Goal: Task Accomplishment & Management: Manage account settings

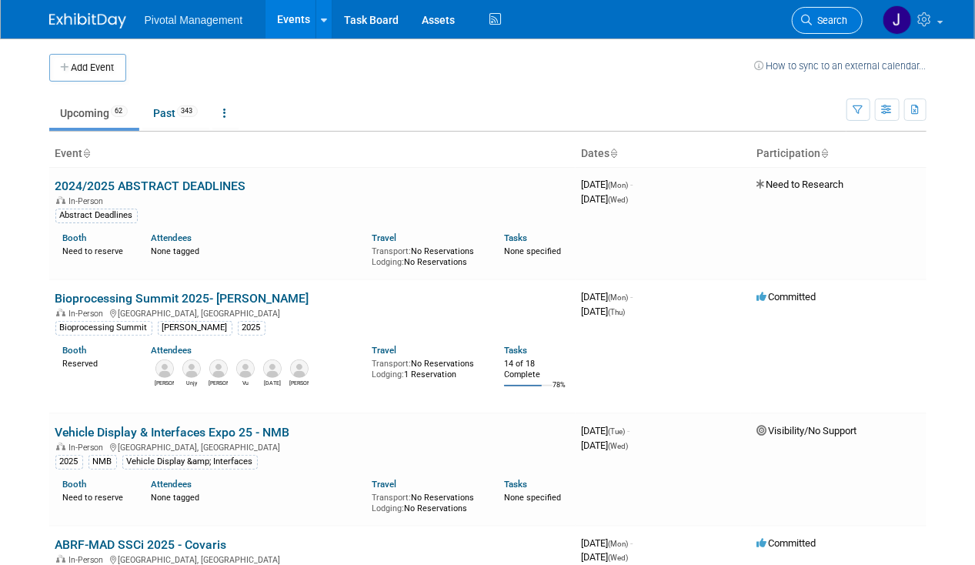
click at [821, 20] on span "Search" at bounding box center [829, 21] width 35 height 12
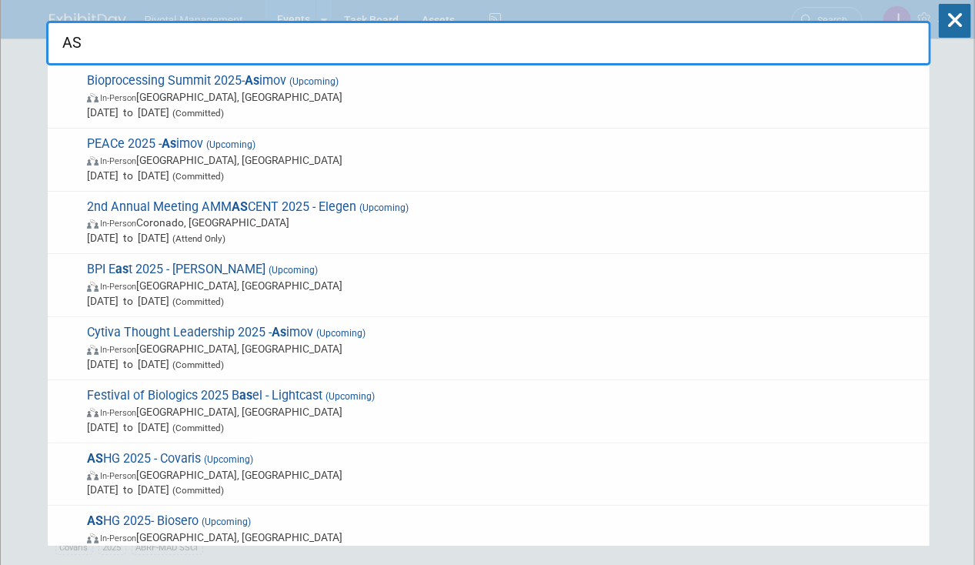
scroll to position [29, 0]
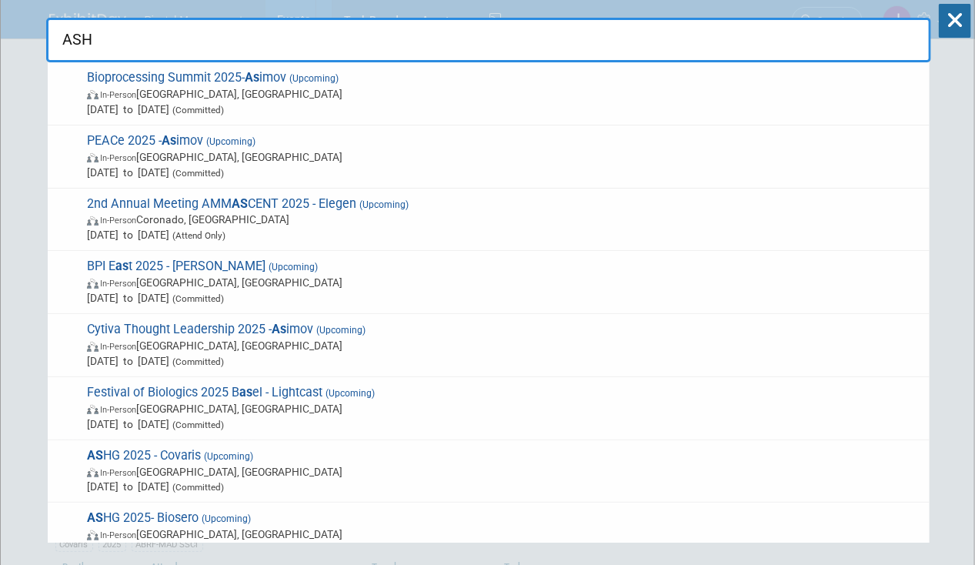
type input "ASHG"
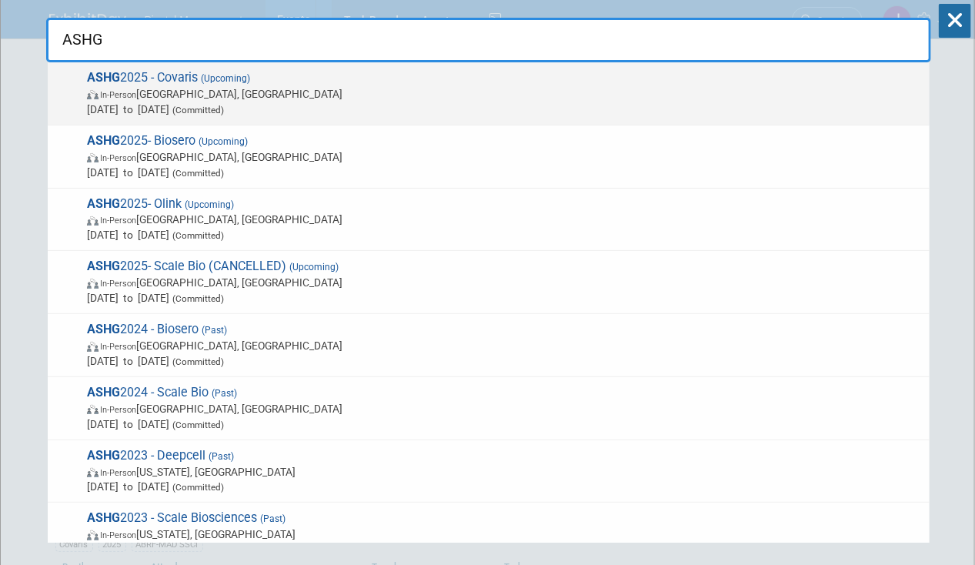
click at [252, 88] on span "In-Person Boston, MA" at bounding box center [504, 93] width 835 height 15
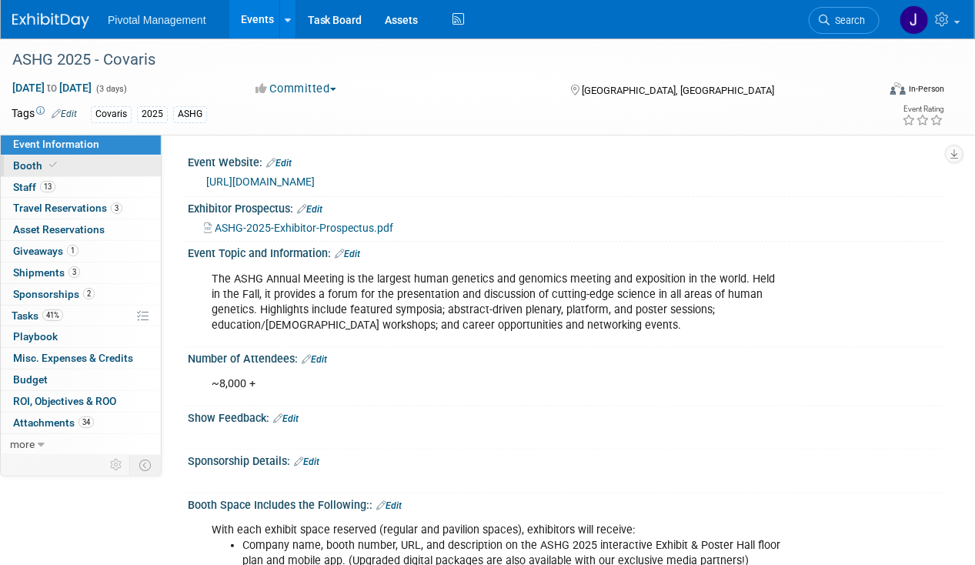
click at [52, 170] on span at bounding box center [53, 165] width 14 height 12
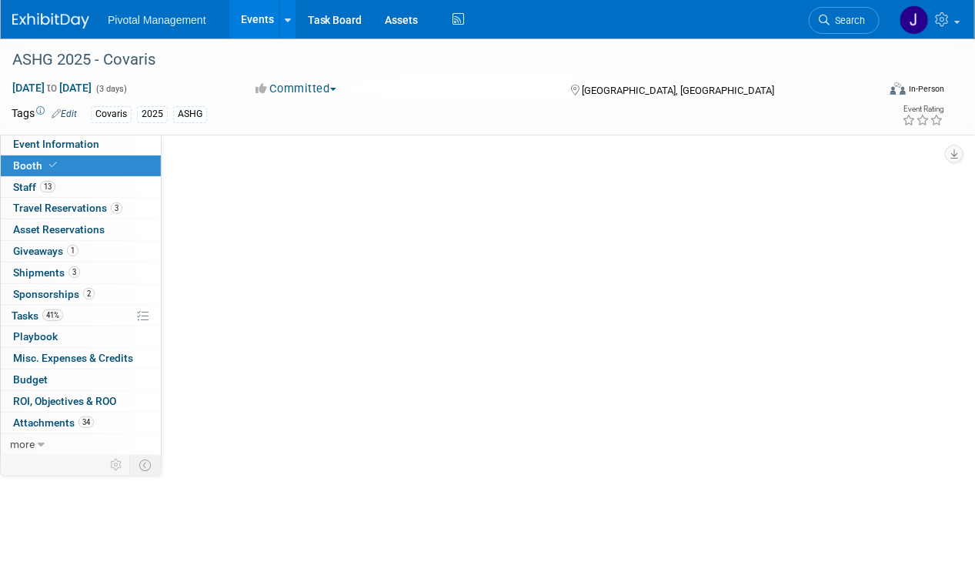
select select "No"
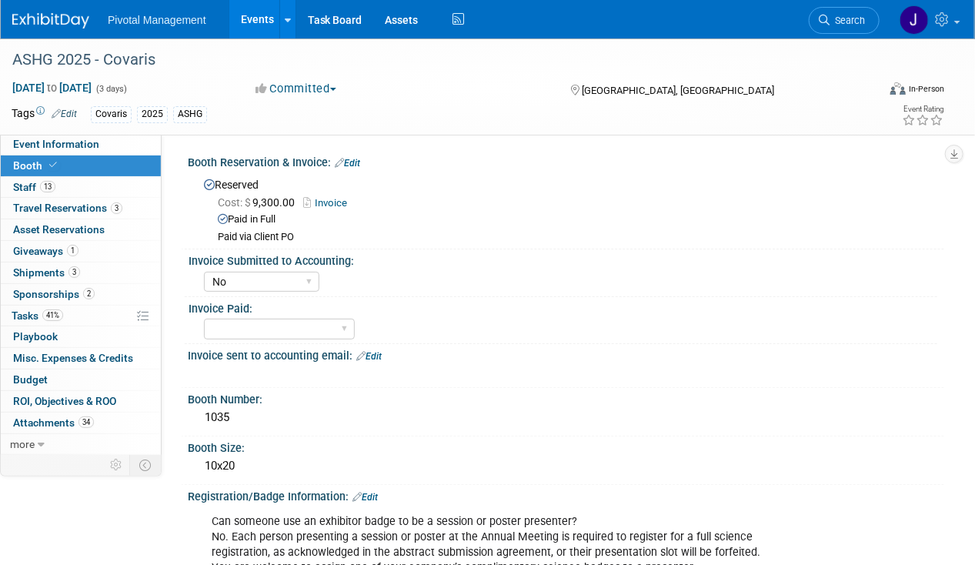
click at [82, 161] on link "Booth" at bounding box center [81, 165] width 160 height 21
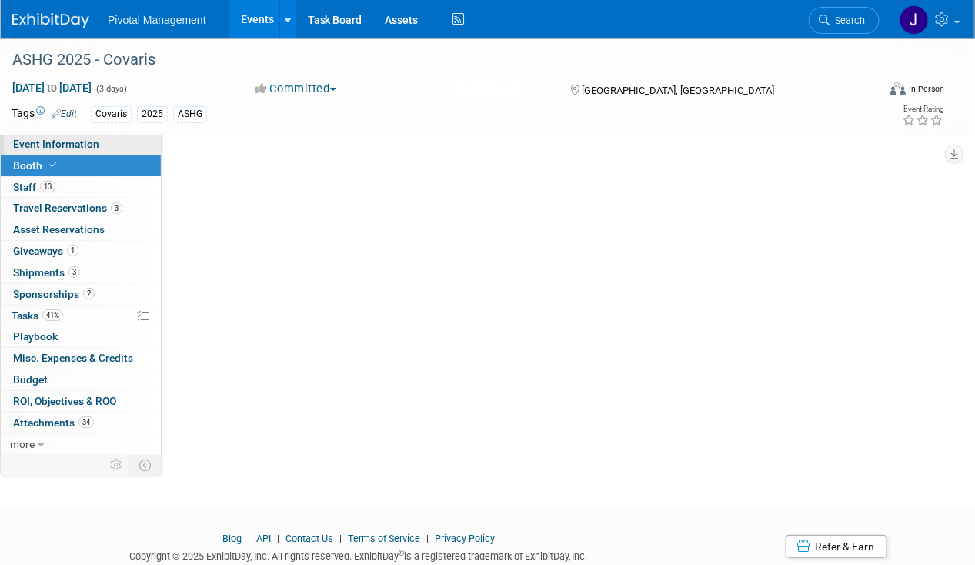
click at [72, 148] on span "Event Information" at bounding box center [56, 144] width 86 height 12
select select "No"
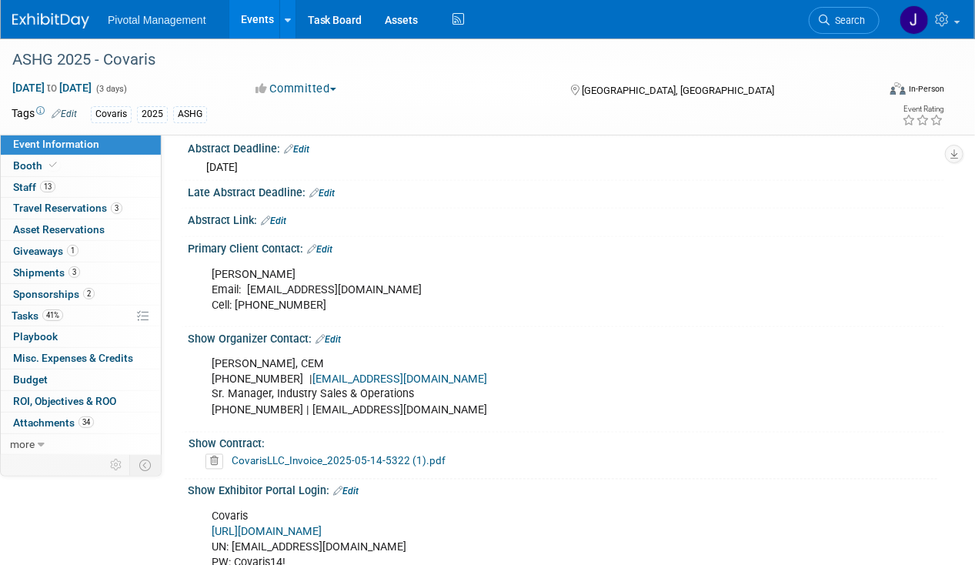
scroll to position [1041, 0]
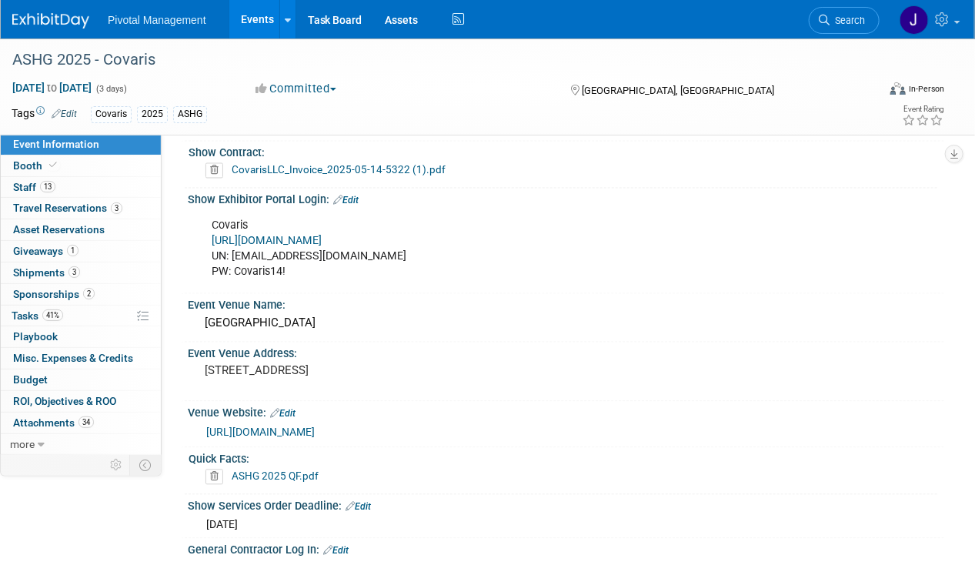
click at [384, 239] on div "Covaris [URL][DOMAIN_NAME] UN: [EMAIL_ADDRESS][DOMAIN_NAME] PW: Covaris14!" at bounding box center [498, 249] width 594 height 77
click at [322, 235] on link "https://ASHG25.exh.mapyourshow.com/" at bounding box center [267, 241] width 110 height 13
click at [31, 178] on link "13 Staff 13" at bounding box center [81, 187] width 160 height 21
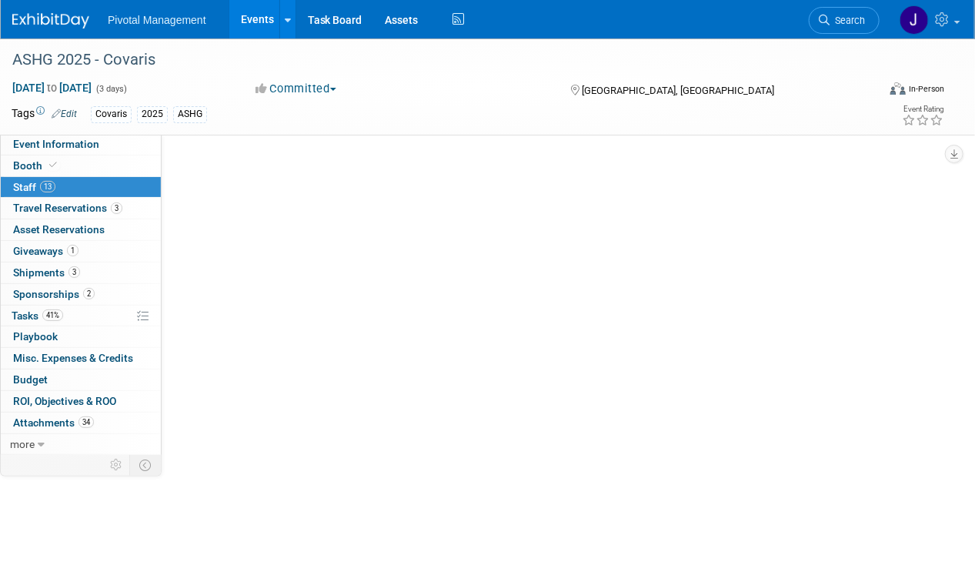
scroll to position [0, 0]
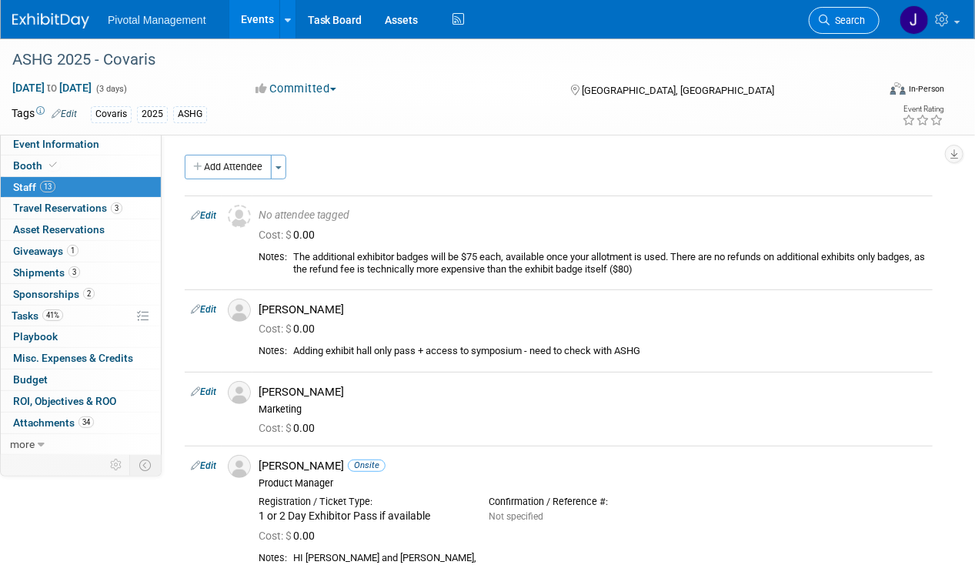
click at [840, 21] on span "Search" at bounding box center [846, 21] width 35 height 12
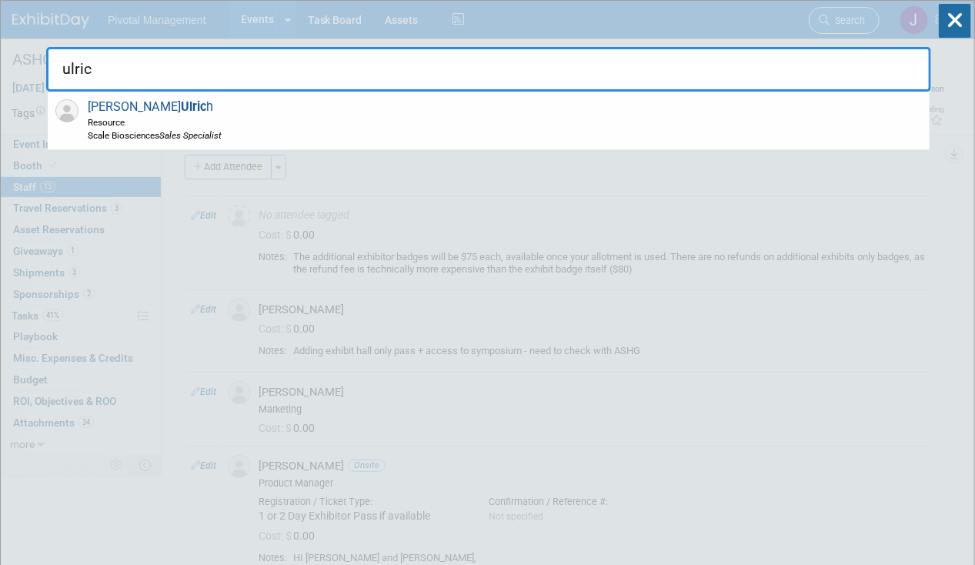
type input "ulrich"
drag, startPoint x: 112, startPoint y: 69, endPoint x: 4, endPoint y: 57, distance: 108.4
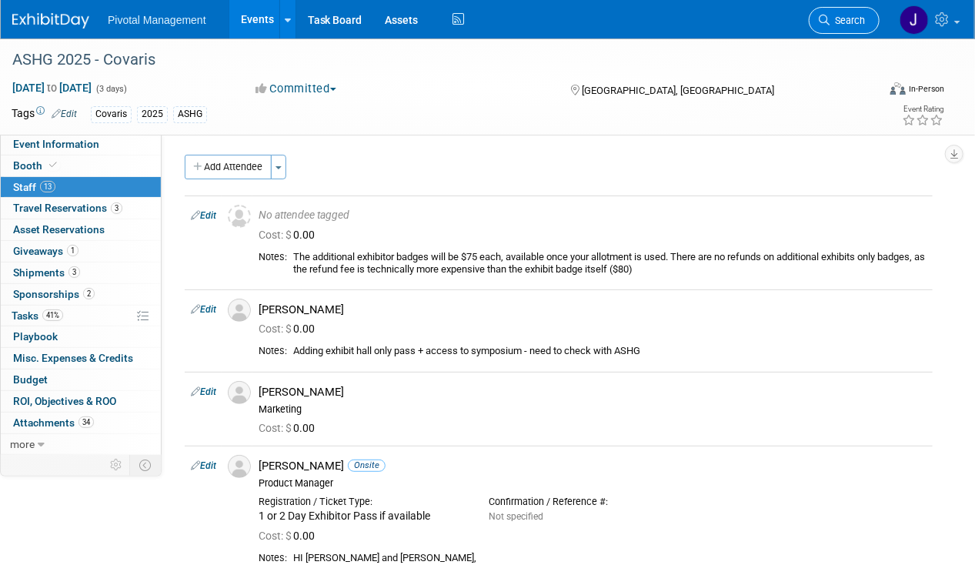
click at [837, 22] on span "Search" at bounding box center [846, 21] width 35 height 12
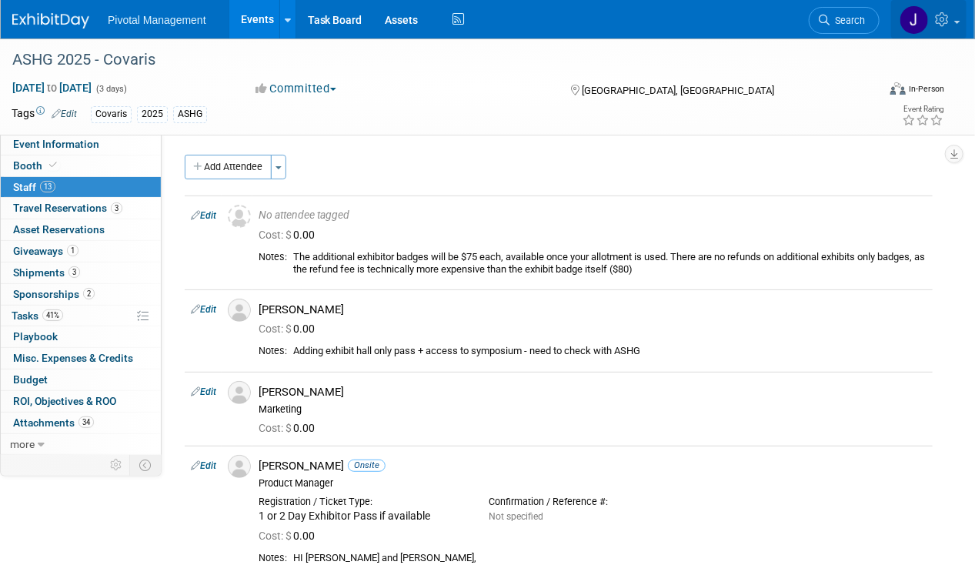
click at [955, 21] on span at bounding box center [957, 22] width 6 height 3
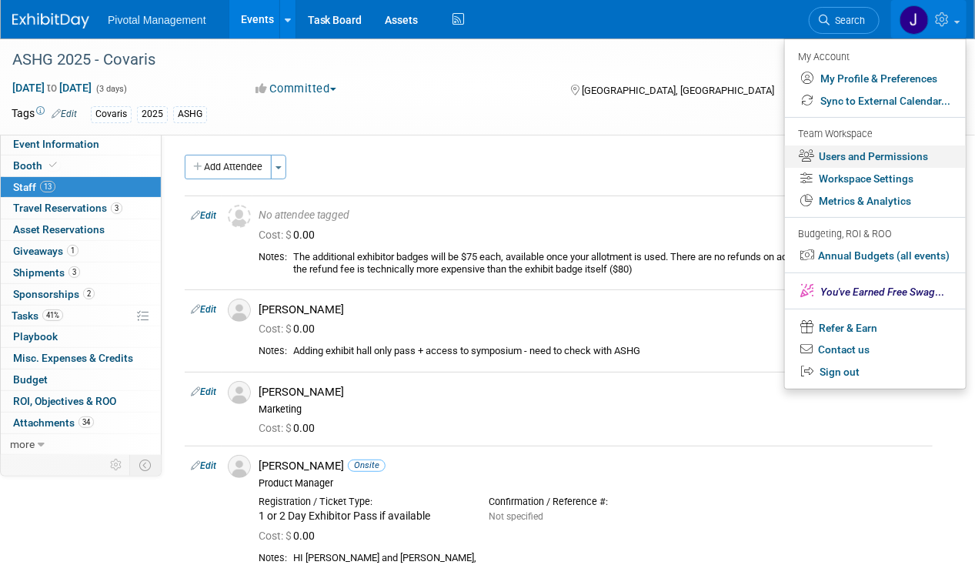
click at [871, 152] on link "Users and Permissions" at bounding box center [875, 156] width 181 height 22
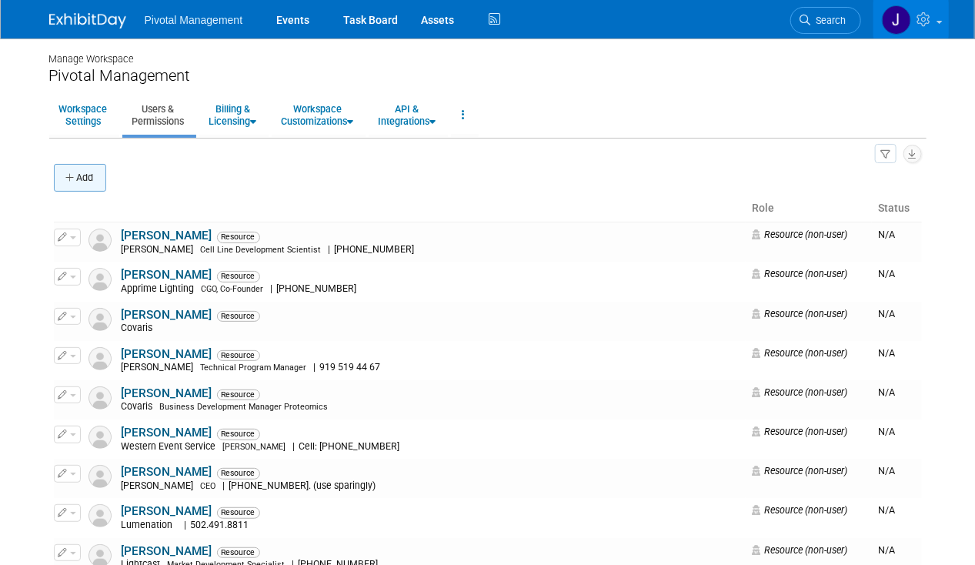
click at [76, 179] on button "Add" at bounding box center [80, 178] width 52 height 28
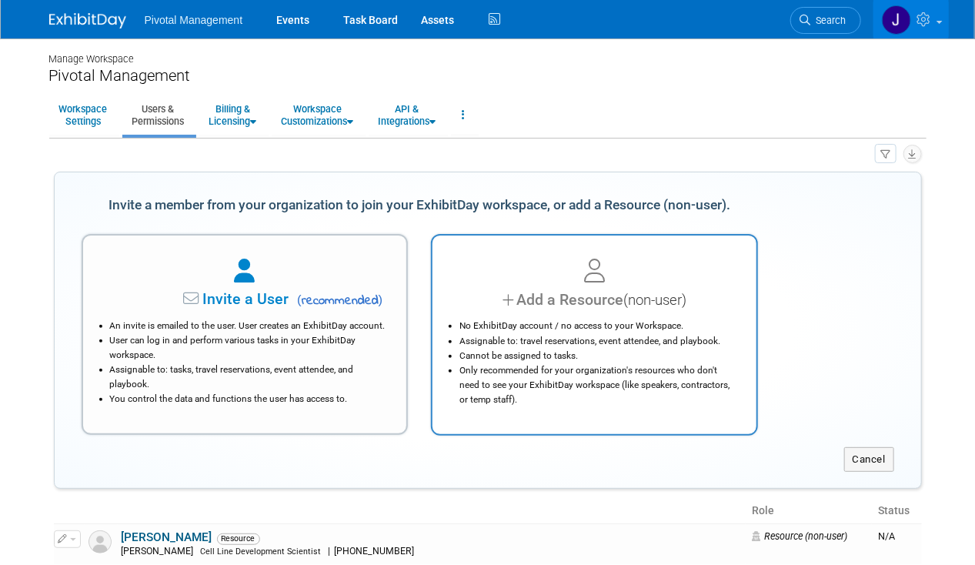
click at [628, 286] on div at bounding box center [593, 272] width 285 height 34
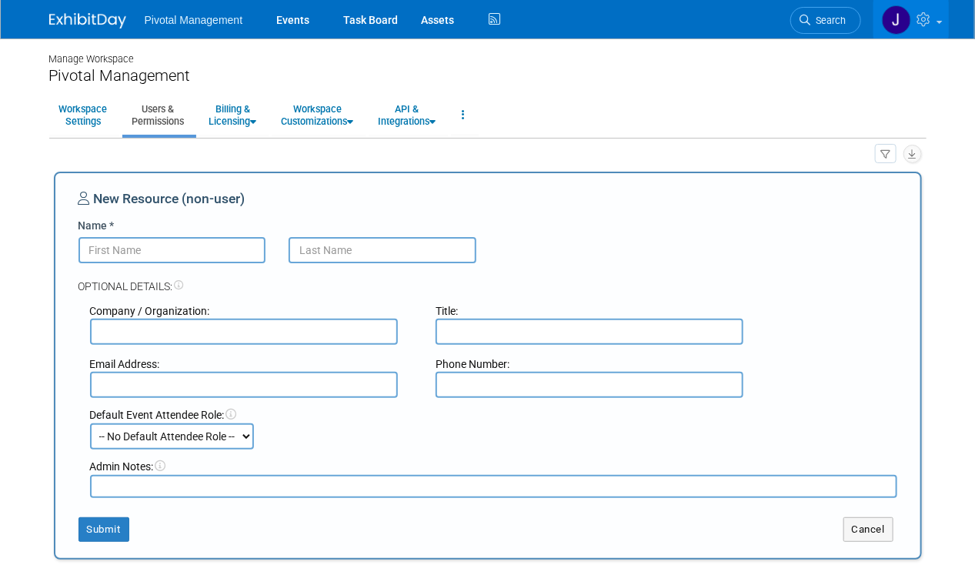
click at [148, 255] on input "Name *" at bounding box center [172, 250] width 188 height 26
type input "[PERSON_NAME]"
click at [372, 255] on input "text" at bounding box center [382, 250] width 188 height 26
paste input "Thomann)"
type input "[PERSON_NAME]"
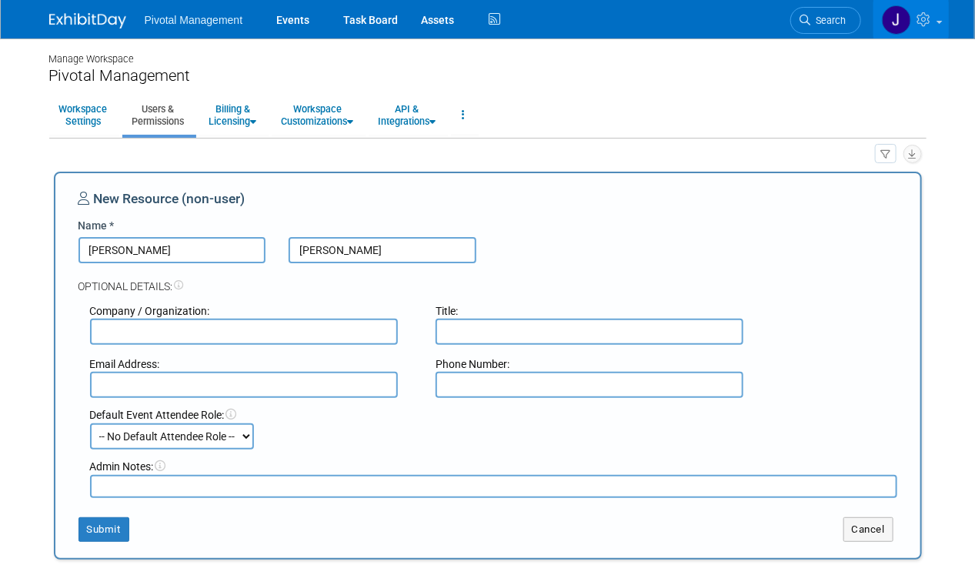
click at [281, 328] on input "text" at bounding box center [244, 331] width 308 height 26
type input "Covaris"
click at [716, 249] on div "Ulrich Thomann" at bounding box center [487, 250] width 841 height 26
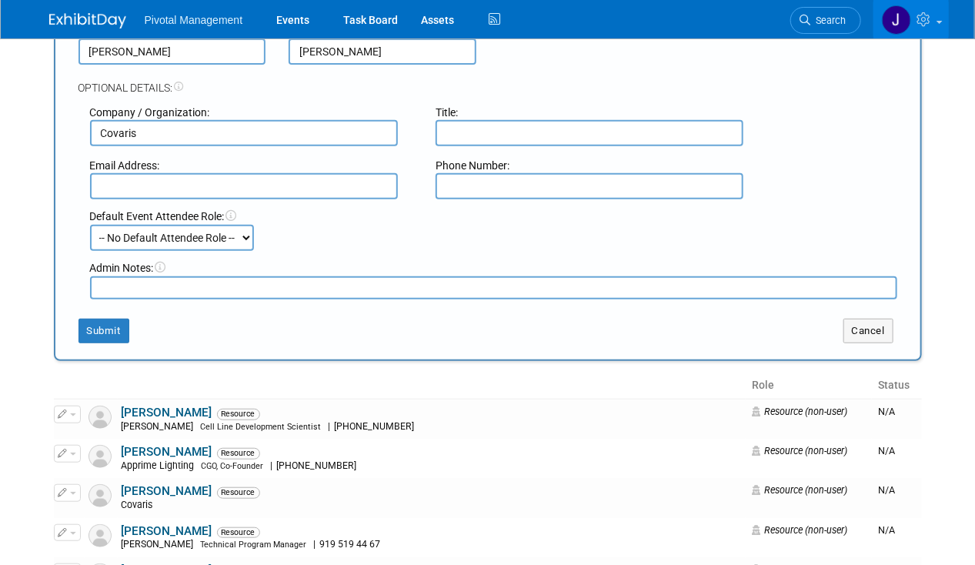
scroll to position [199, 0]
click at [140, 244] on select "-- No Default Attendee Role -- Applications Business Development CCO CEO CGO, C…" at bounding box center [172, 237] width 164 height 26
select select "600"
click at [90, 224] on select "-- No Default Attendee Role -- Applications Business Development CCO CEO CGO, C…" at bounding box center [172, 237] width 164 height 26
click at [118, 323] on button "Submit" at bounding box center [103, 330] width 51 height 25
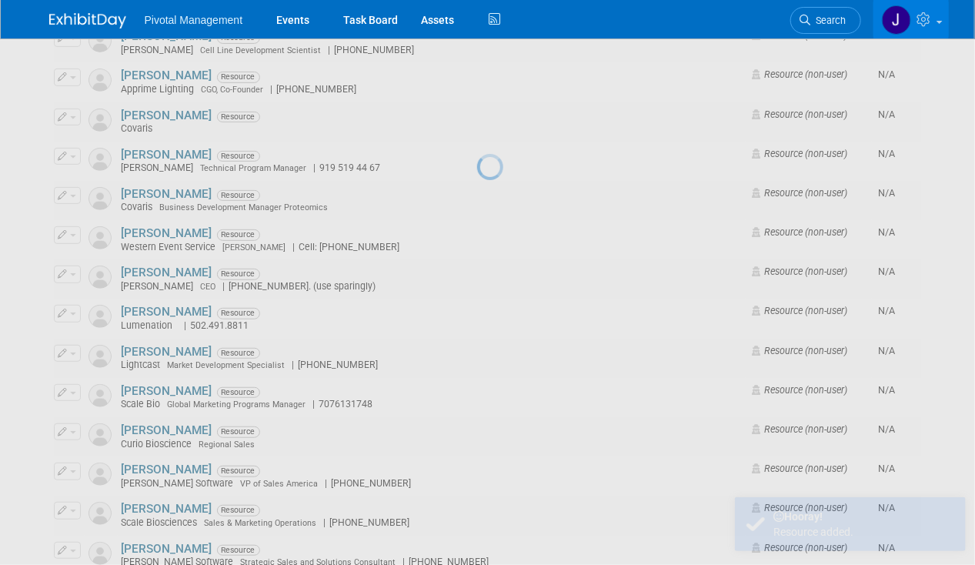
scroll to position [0, 0]
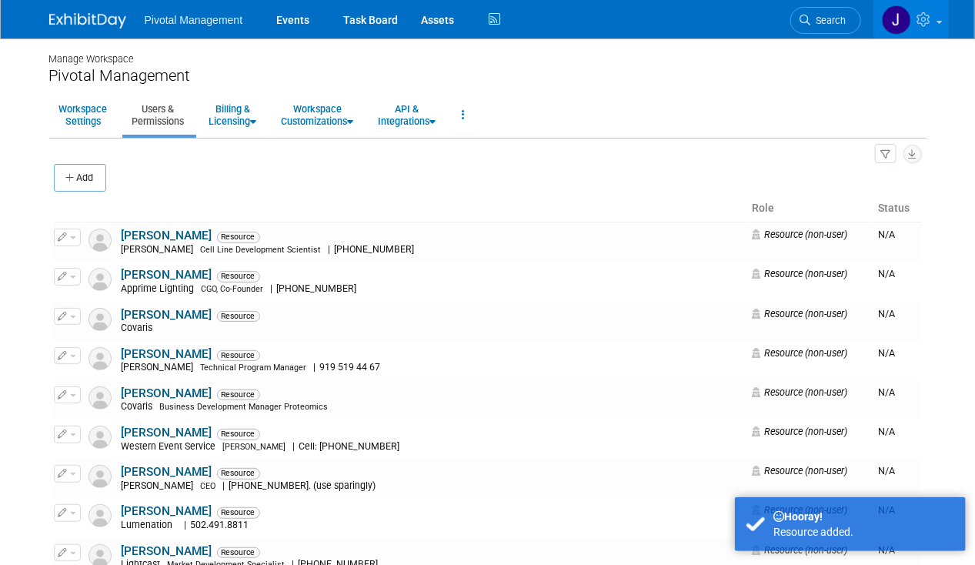
click at [65, 33] on div "Pivotal Management Events Task Board Assets Activity Feed ..." at bounding box center [487, 19] width 877 height 38
click at [81, 27] on img at bounding box center [87, 20] width 77 height 15
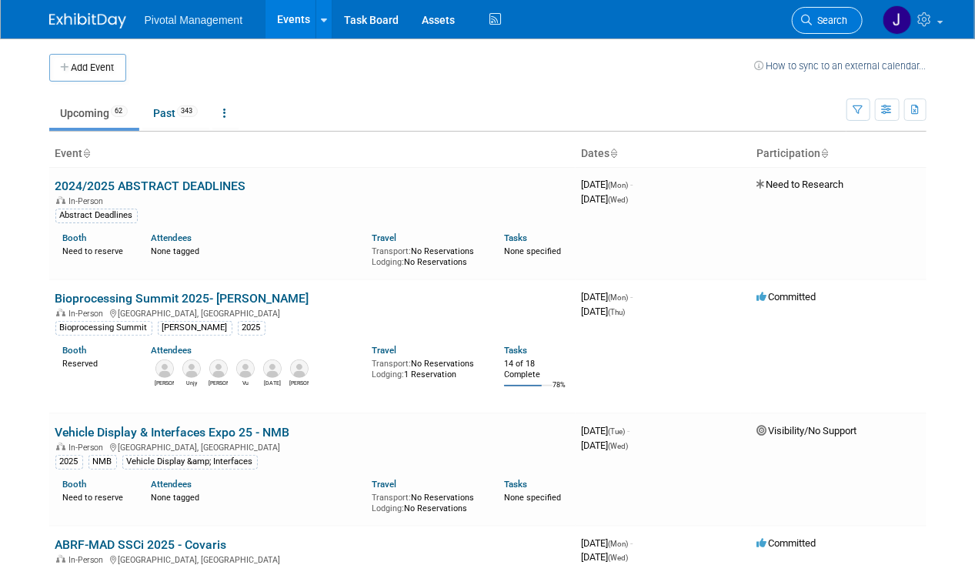
click at [838, 32] on link "Search" at bounding box center [826, 20] width 71 height 27
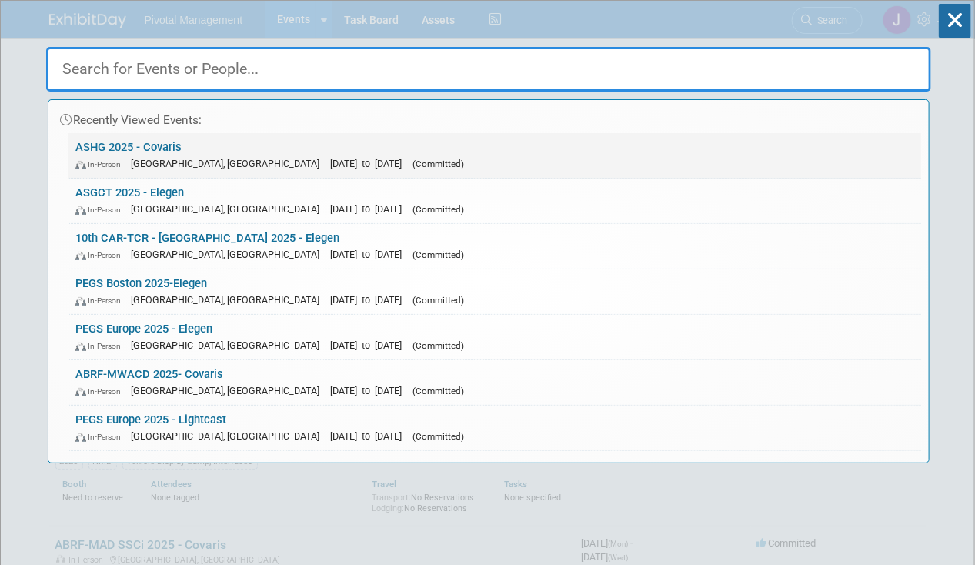
click at [388, 165] on div "In-Person [GEOGRAPHIC_DATA], [GEOGRAPHIC_DATA] [DATE] to [DATE] (Committed)" at bounding box center [494, 163] width 838 height 16
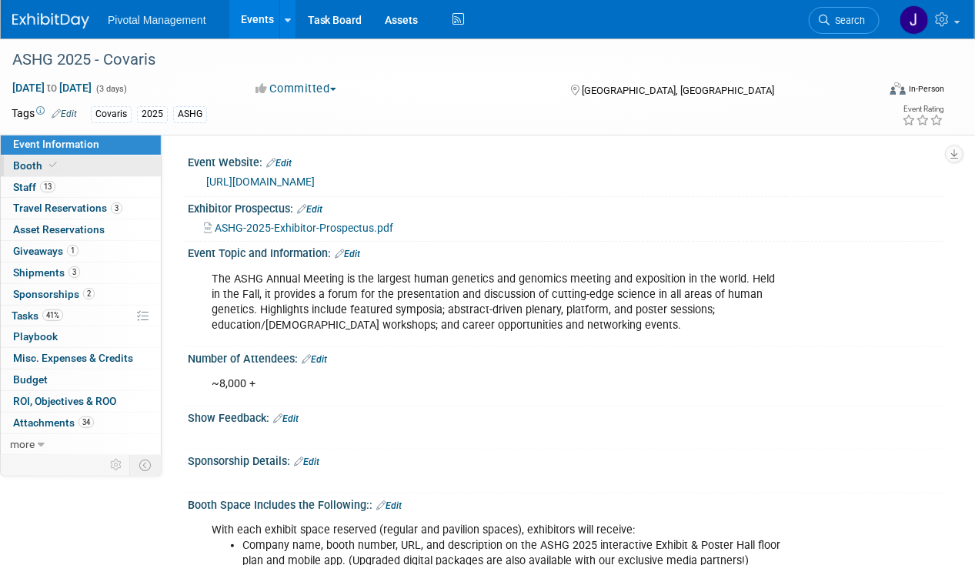
click at [97, 166] on link "Booth" at bounding box center [81, 165] width 160 height 21
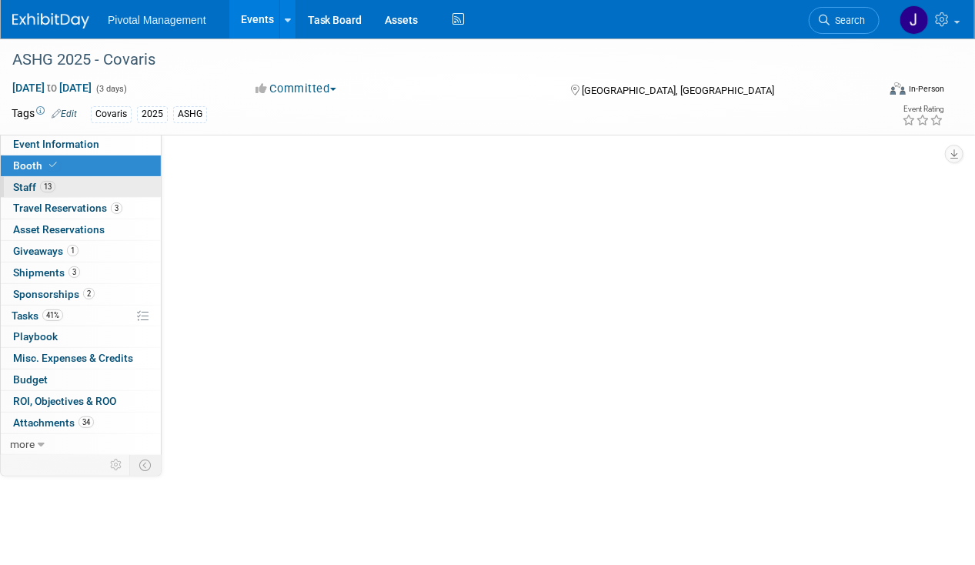
click at [91, 187] on link "13 Staff 13" at bounding box center [81, 187] width 160 height 21
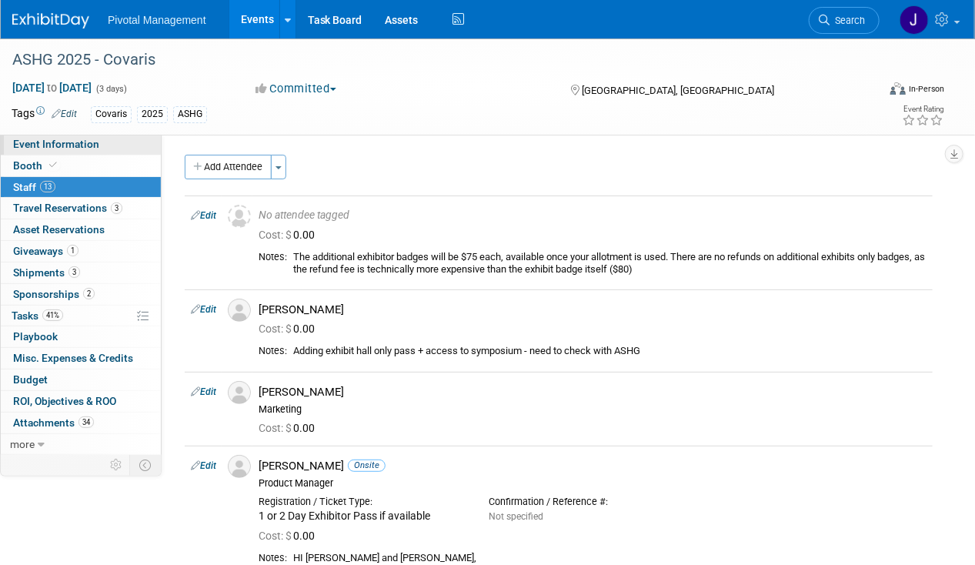
click at [103, 138] on link "Event Information" at bounding box center [81, 144] width 160 height 21
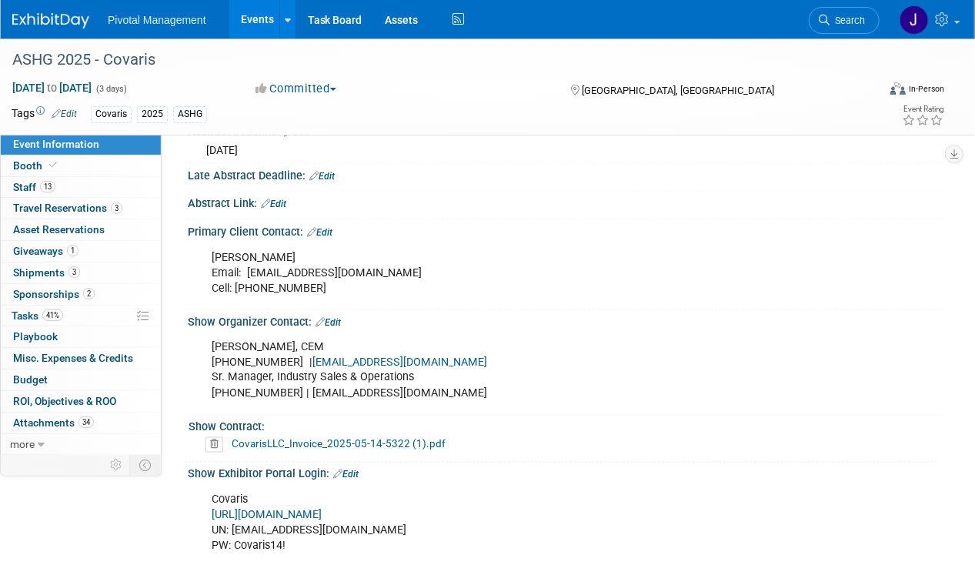
scroll to position [951, 0]
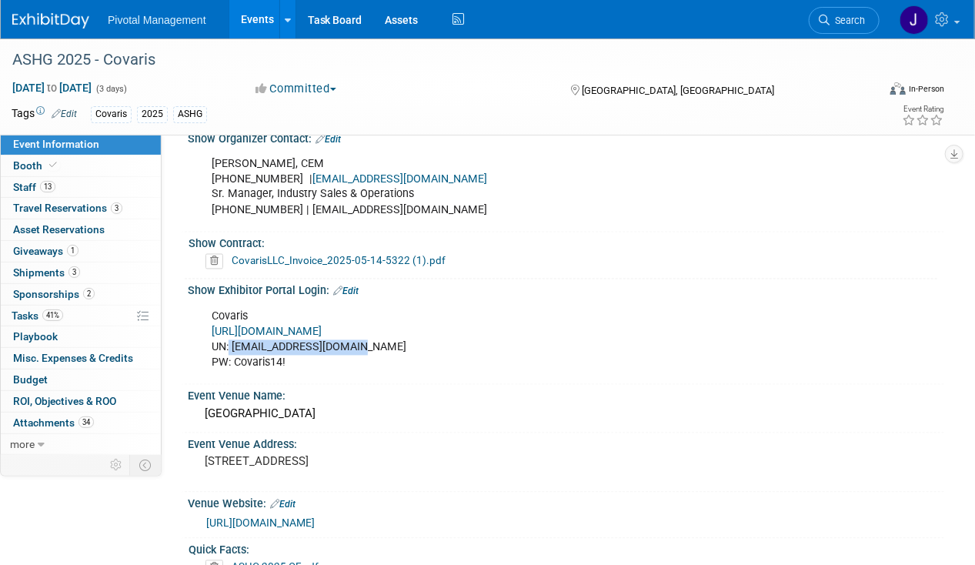
drag, startPoint x: 372, startPoint y: 335, endPoint x: 228, endPoint y: 341, distance: 143.2
click at [228, 341] on div "Covaris https://ASHG25.exh.mapyourshow.com/ UN: jgatton@pivotalmgt.com PW: Cova…" at bounding box center [498, 340] width 594 height 77
copy div "jgatton@pivotalmgt.com"
click at [302, 348] on div "Covaris https://ASHG25.exh.mapyourshow.com/ UN: jgatton@pivotalmgt.com PW: Cova…" at bounding box center [498, 340] width 594 height 77
drag, startPoint x: 235, startPoint y: 353, endPoint x: 285, endPoint y: 353, distance: 50.0
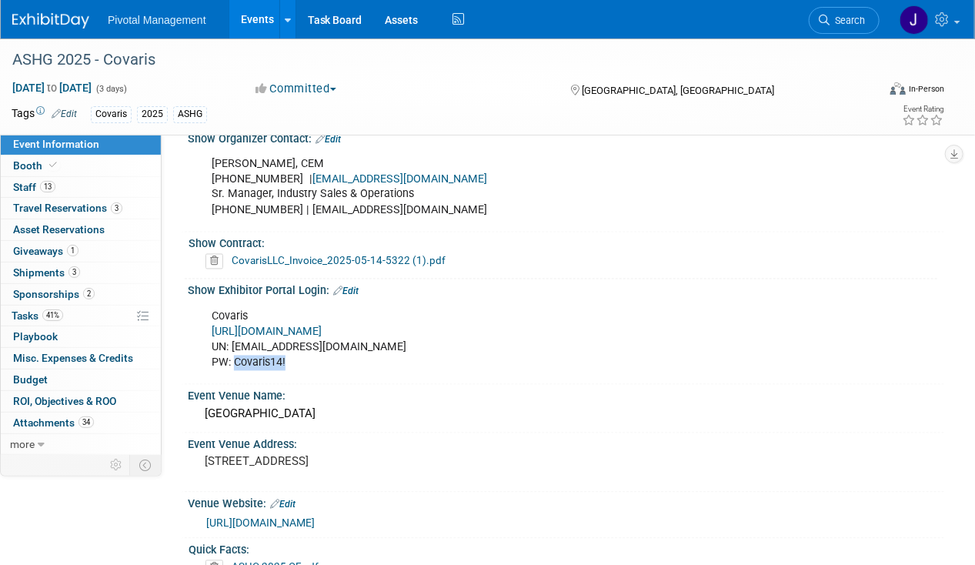
click at [285, 353] on div "Covaris https://ASHG25.exh.mapyourshow.com/ UN: jgatton@pivotalmgt.com PW: Cova…" at bounding box center [498, 340] width 594 height 77
copy div "Covaris14!"
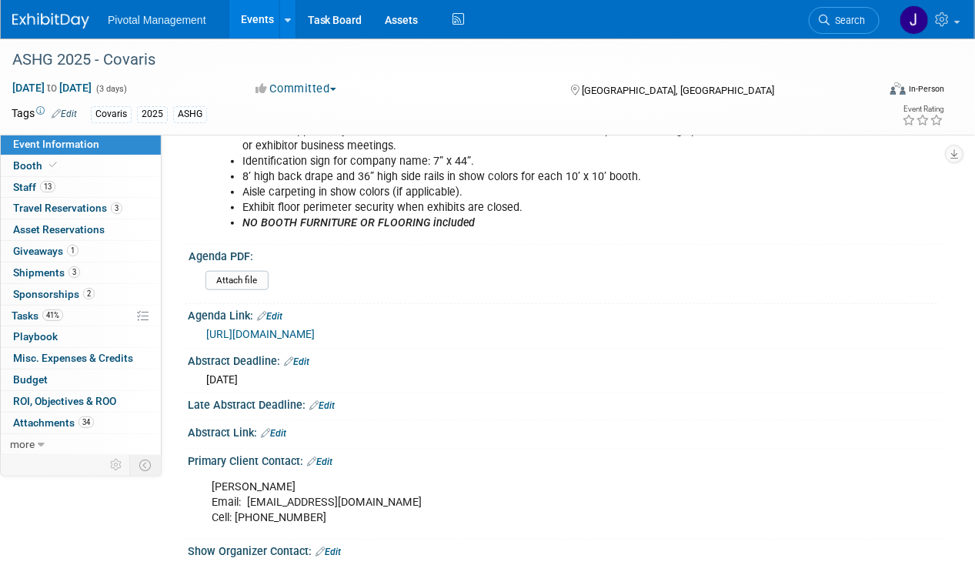
scroll to position [628, 0]
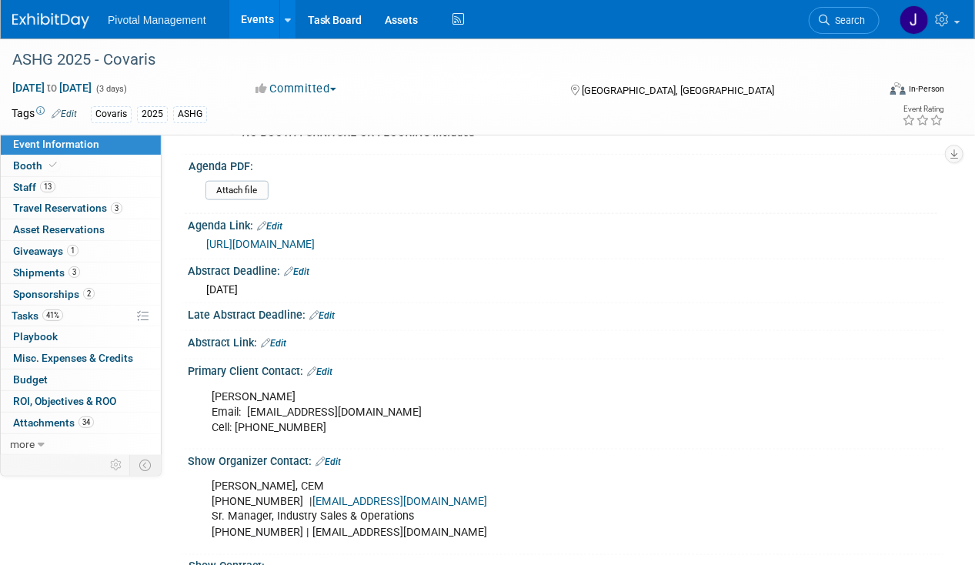
click at [315, 238] on link "https://www.ashg.org/meetings/2025meeting/program/ashg-2025-scientific-program-…" at bounding box center [260, 244] width 108 height 12
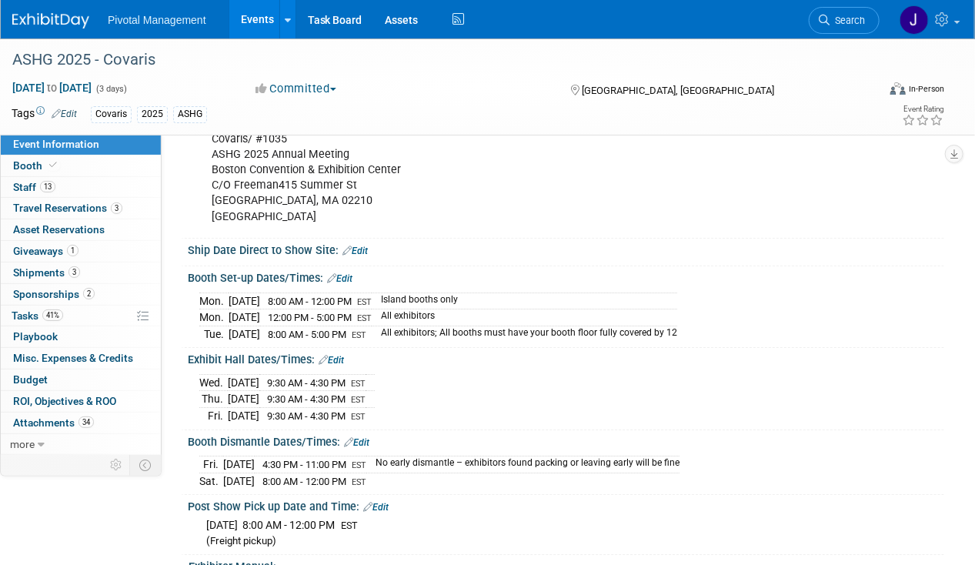
scroll to position [1845, 0]
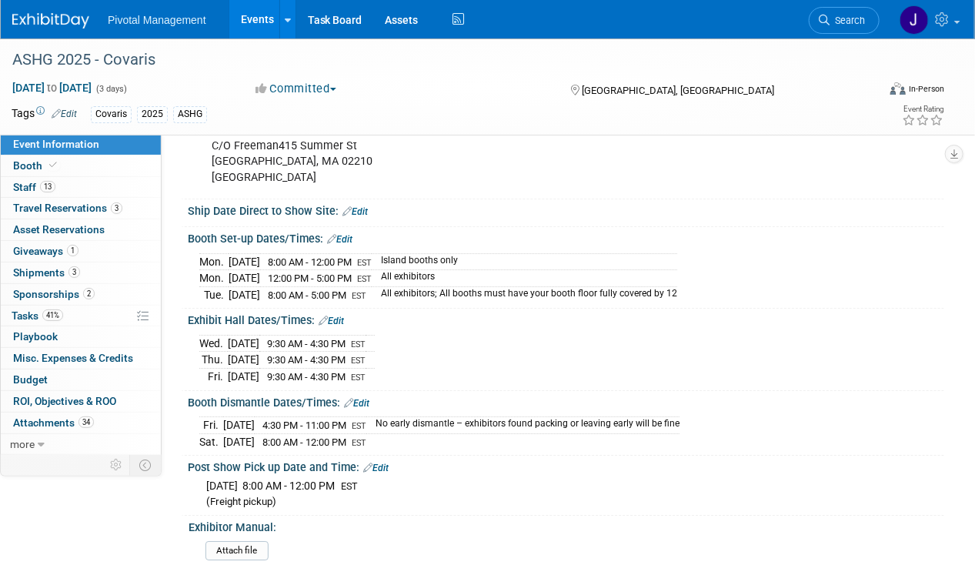
click at [854, 28] on link "Search" at bounding box center [843, 20] width 71 height 27
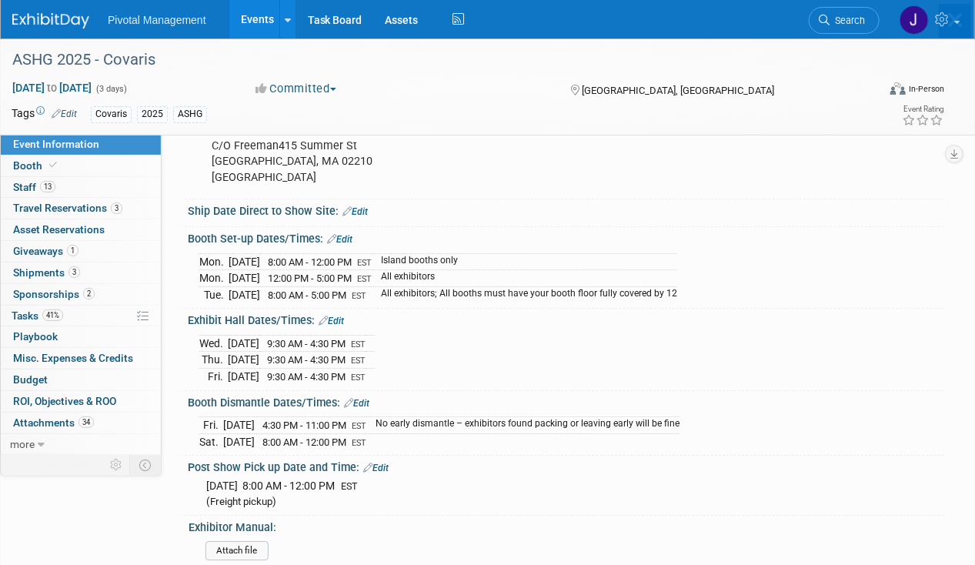
scroll to position [0, 0]
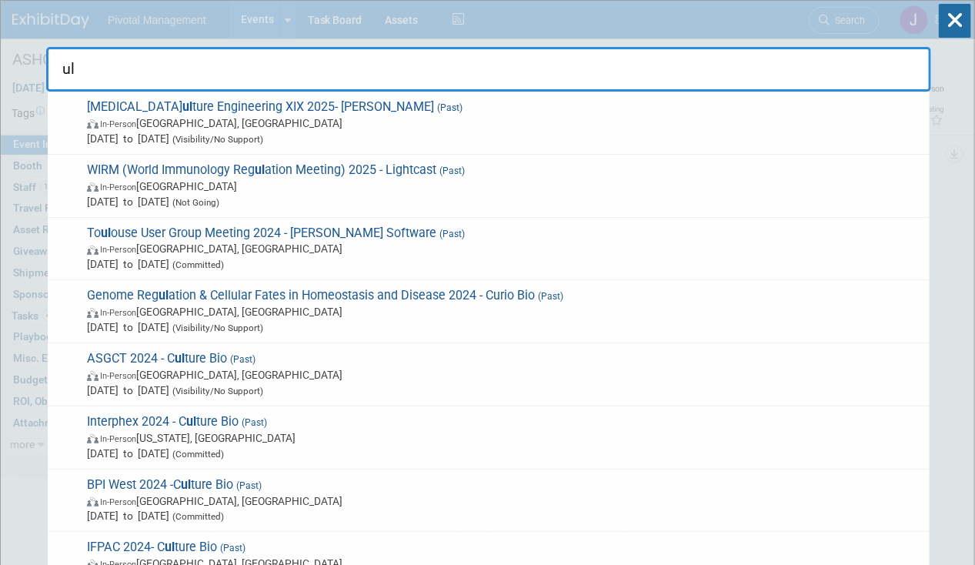
type input "ulr"
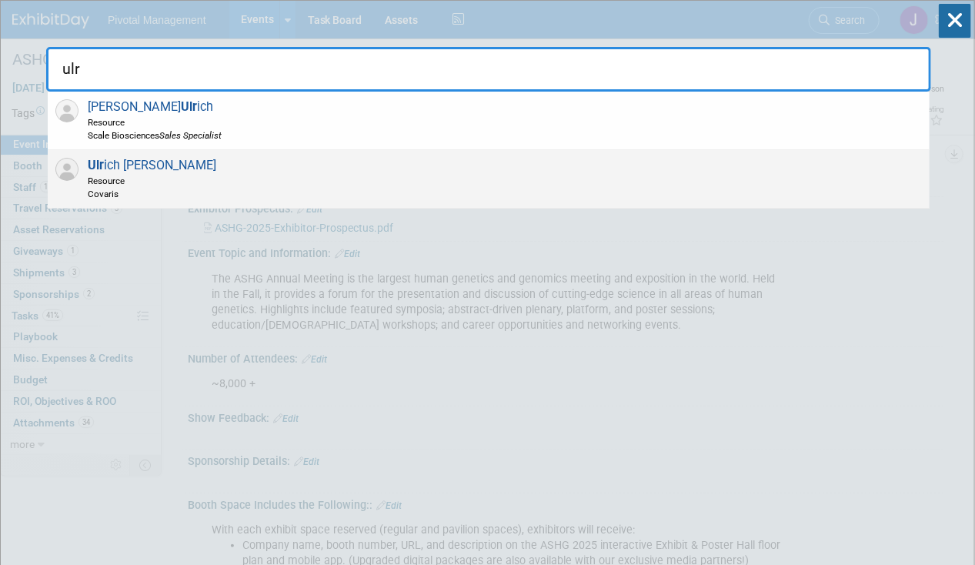
click at [386, 178] on div "Ulr ich Thomann Resource Covaris" at bounding box center [488, 179] width 881 height 58
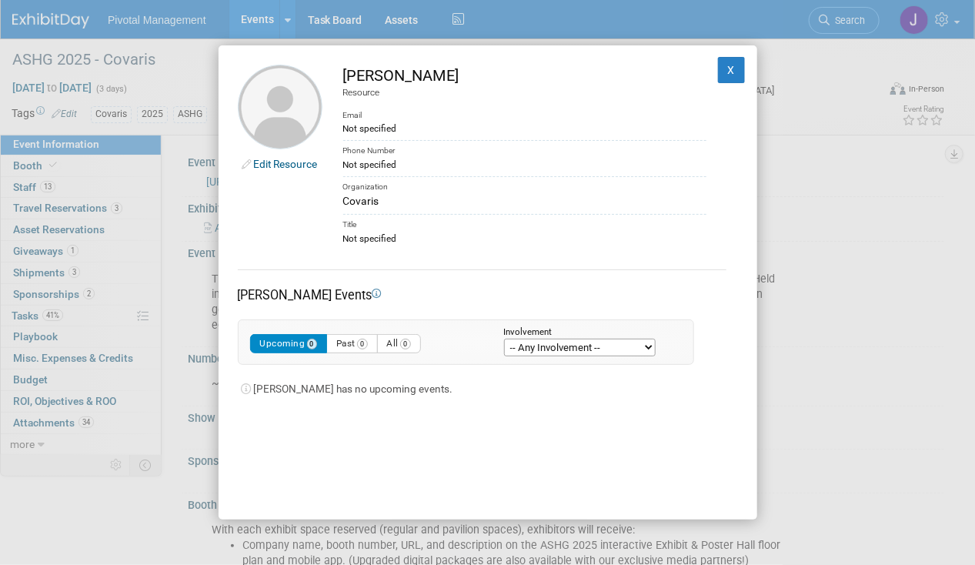
click at [267, 163] on link "Edit Resource" at bounding box center [286, 164] width 64 height 12
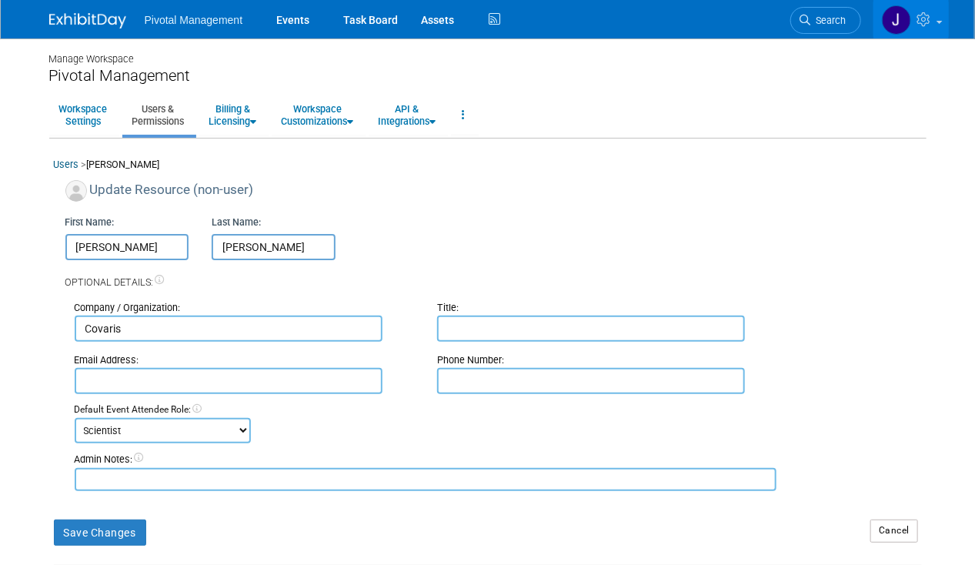
drag, startPoint x: 118, startPoint y: 248, endPoint x: 72, endPoint y: 245, distance: 45.5
click at [72, 245] on input "[PERSON_NAME]" at bounding box center [127, 247] width 124 height 26
click at [275, 239] on input "[PERSON_NAME]" at bounding box center [274, 247] width 124 height 26
drag, startPoint x: 277, startPoint y: 240, endPoint x: 218, endPoint y: 240, distance: 59.2
click at [218, 240] on input "[PERSON_NAME]" at bounding box center [274, 247] width 124 height 26
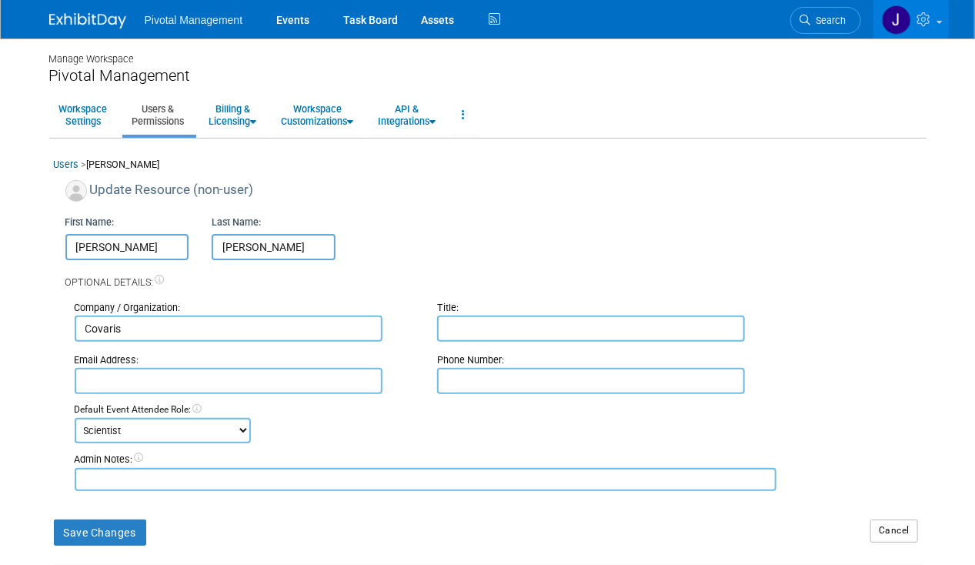
click at [325, 252] on input "[PERSON_NAME]" at bounding box center [274, 247] width 124 height 26
click at [440, 315] on input "text" at bounding box center [591, 328] width 308 height 26
paste input "VP of R&D"
click at [446, 328] on input "VP of R&D" at bounding box center [591, 328] width 308 height 26
type input "VP of R&D"
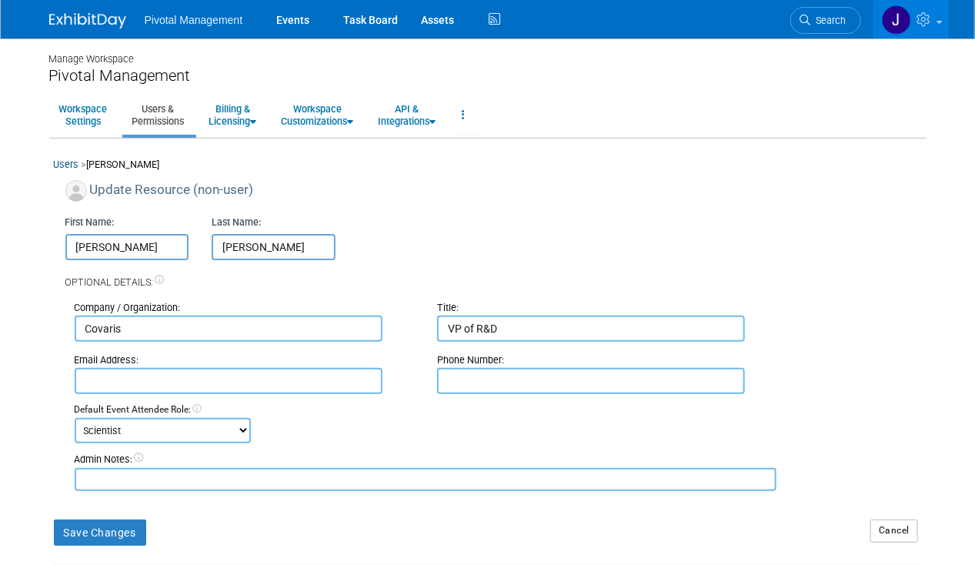
click at [108, 392] on input "text" at bounding box center [229, 381] width 308 height 26
paste input "[EMAIL_ADDRESS][DOMAIN_NAME]"
type input "[EMAIL_ADDRESS][DOMAIN_NAME]"
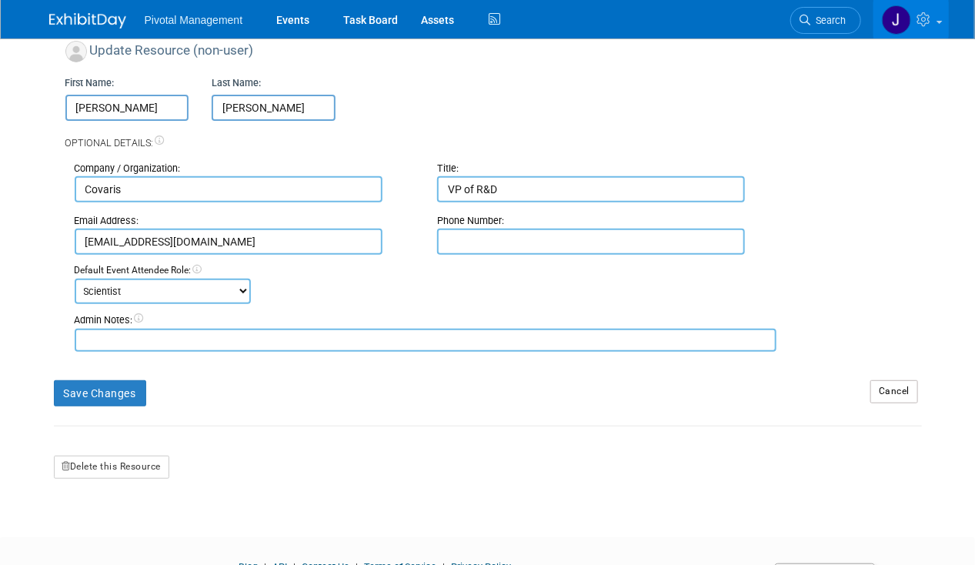
scroll to position [143, 0]
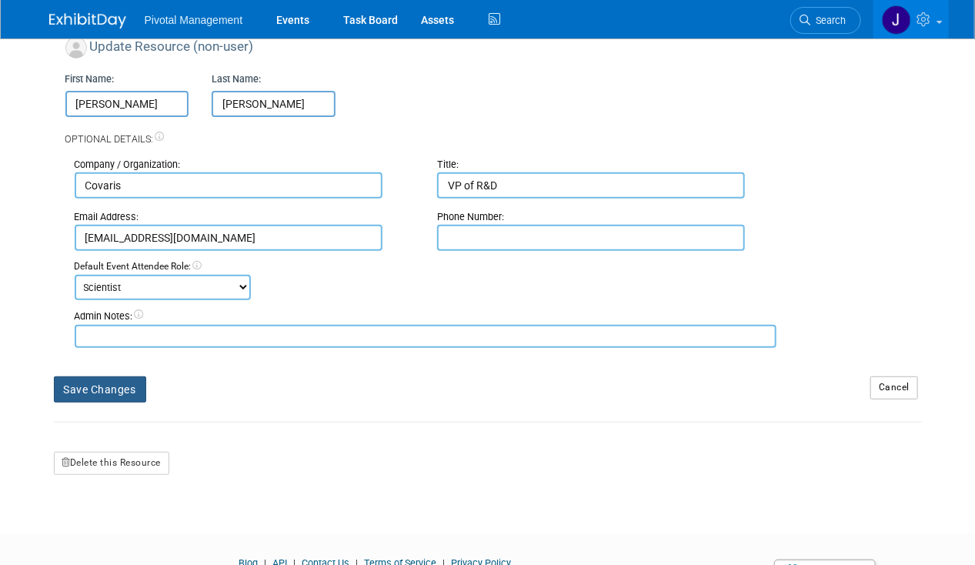
click at [109, 389] on button "Save Changes" at bounding box center [100, 389] width 92 height 26
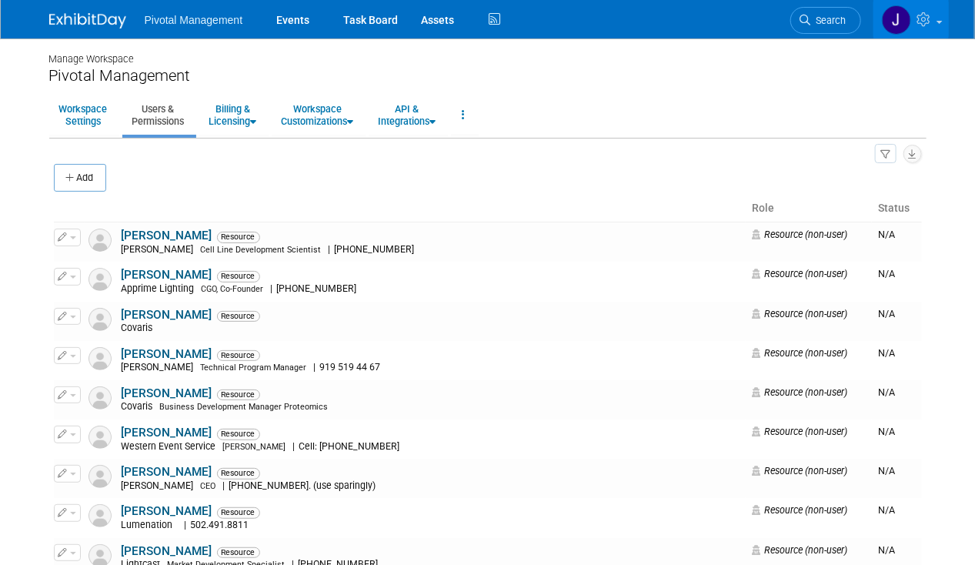
click at [173, 26] on ul "Pivotal Management Events Task Board Assets Activity Feed" at bounding box center [325, 19] width 360 height 38
click at [103, 26] on img at bounding box center [87, 20] width 77 height 15
